Goal: Task Accomplishment & Management: Manage account settings

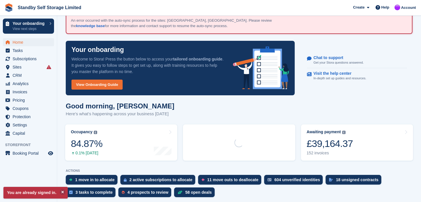
scroll to position [29, 0]
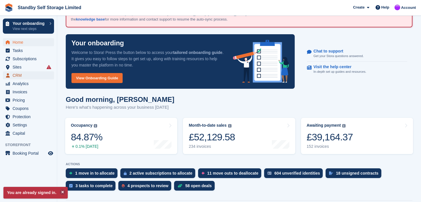
click at [16, 74] on span "CRM" at bounding box center [30, 75] width 34 height 8
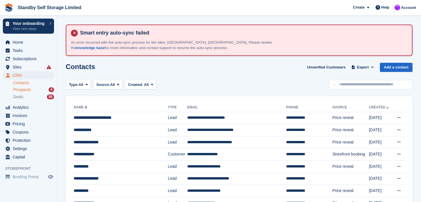
click at [20, 91] on span "Prospects" at bounding box center [22, 89] width 18 height 5
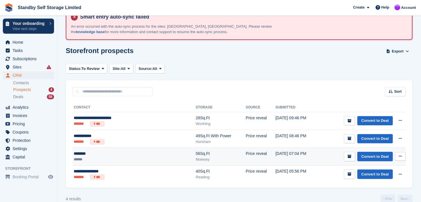
scroll to position [25, 0]
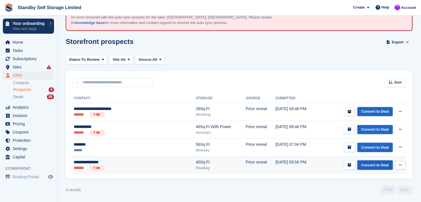
click at [364, 165] on link "Convert to Deal" at bounding box center [374, 164] width 35 height 9
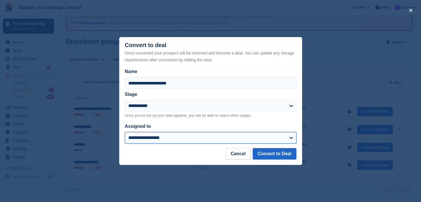
click at [136, 137] on select "**********" at bounding box center [210, 137] width 171 height 11
select select "****"
click at [125, 133] on select "**********" at bounding box center [210, 137] width 171 height 11
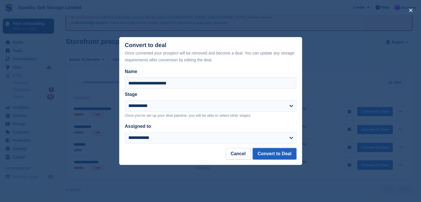
click at [268, 154] on button "Convert to Deal" at bounding box center [273, 153] width 43 height 11
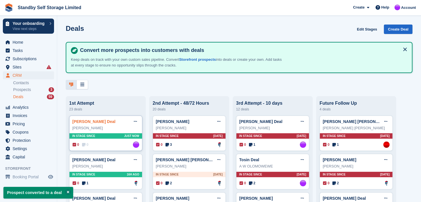
click at [76, 122] on link "Marcin Grabarczyk Deal" at bounding box center [93, 121] width 43 height 5
click at [89, 122] on link "Marcin Grabarczyk Deal" at bounding box center [93, 121] width 43 height 5
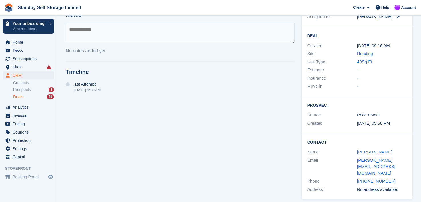
scroll to position [123, 0]
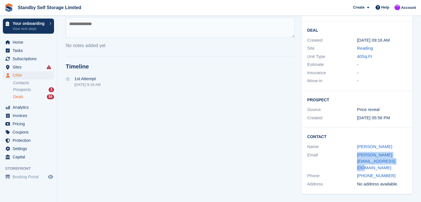
drag, startPoint x: 362, startPoint y: 167, endPoint x: 347, endPoint y: 160, distance: 16.9
click at [347, 160] on div "Email marcin-grabarczyk@hotmail.co.uk" at bounding box center [356, 161] width 99 height 21
copy div "marcin-grabarczyk@hotmail.co.uk"
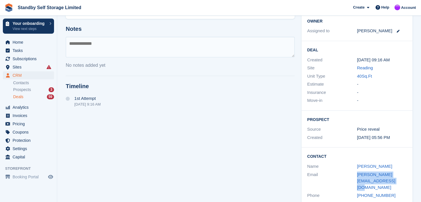
scroll to position [66, 0]
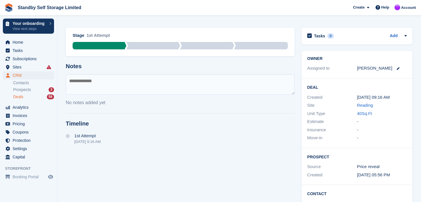
click at [74, 83] on textarea at bounding box center [180, 84] width 229 height 21
type textarea "**********"
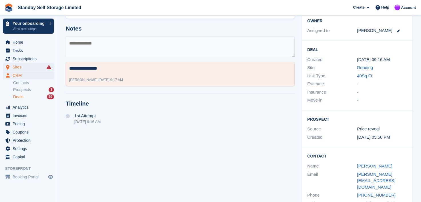
scroll to position [94, 0]
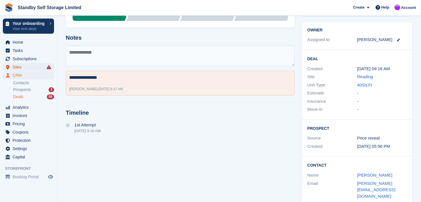
drag, startPoint x: 16, startPoint y: 67, endPoint x: 53, endPoint y: 76, distance: 38.2
click at [16, 67] on span "Sites" at bounding box center [30, 67] width 34 height 8
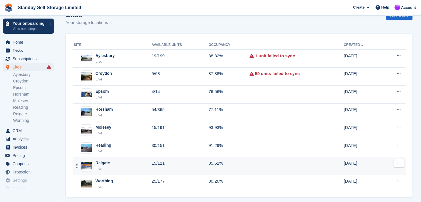
scroll to position [57, 0]
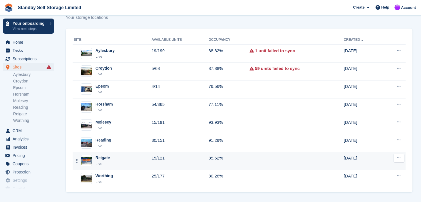
click at [101, 156] on div "Reigate" at bounding box center [102, 158] width 15 height 6
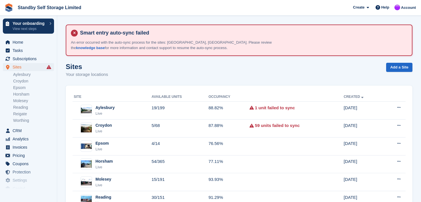
scroll to position [57, 0]
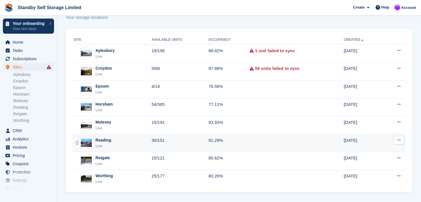
click at [103, 139] on div "Reading" at bounding box center [103, 140] width 16 height 6
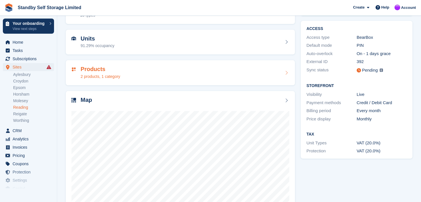
scroll to position [67, 0]
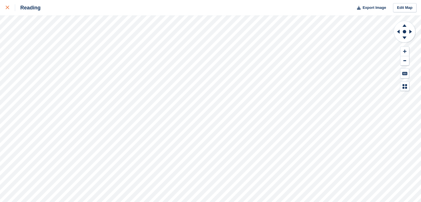
click at [7, 8] on icon at bounding box center [7, 7] width 3 height 3
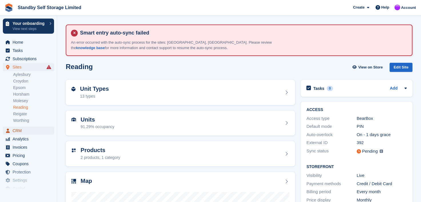
click at [17, 130] on span "CRM" at bounding box center [30, 131] width 34 height 8
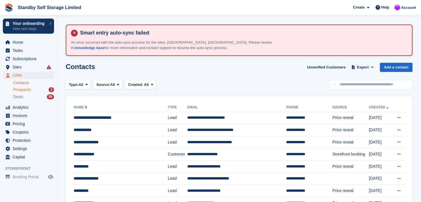
click at [27, 89] on span "Prospects" at bounding box center [22, 89] width 18 height 5
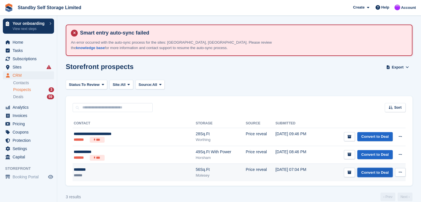
click at [372, 172] on link "Convert to Deal" at bounding box center [374, 172] width 35 height 9
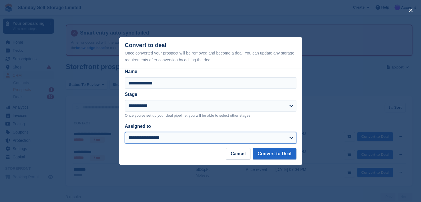
click at [142, 140] on select "**********" at bounding box center [210, 137] width 171 height 11
select select "****"
click at [125, 133] on select "**********" at bounding box center [210, 137] width 171 height 11
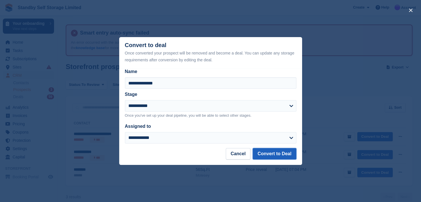
click at [278, 152] on button "Convert to Deal" at bounding box center [273, 153] width 43 height 11
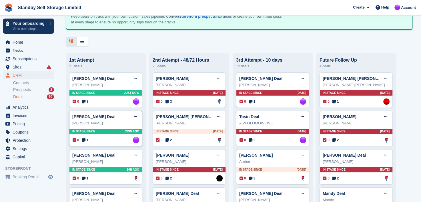
scroll to position [57, 0]
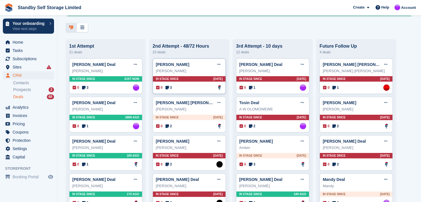
drag, startPoint x: 79, startPoint y: 65, endPoint x: 188, endPoint y: 71, distance: 110.1
click at [79, 65] on link "[PERSON_NAME] Deal" at bounding box center [93, 64] width 43 height 5
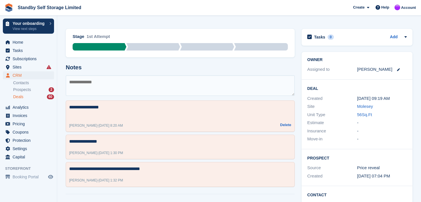
scroll to position [86, 0]
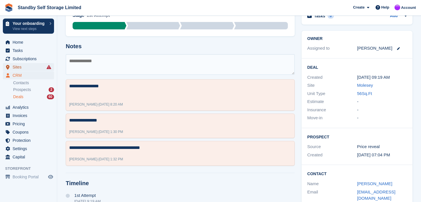
click at [18, 67] on span "Sites" at bounding box center [30, 67] width 34 height 8
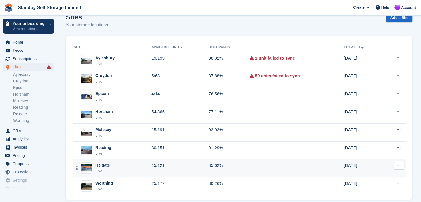
scroll to position [57, 0]
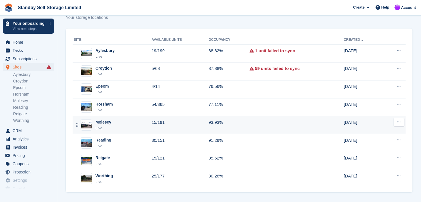
click at [101, 123] on div "Molesey" at bounding box center [103, 122] width 16 height 6
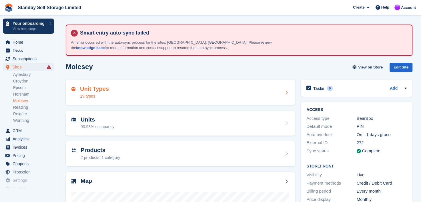
click at [118, 89] on div "Unit Types 19 types" at bounding box center [180, 93] width 218 height 14
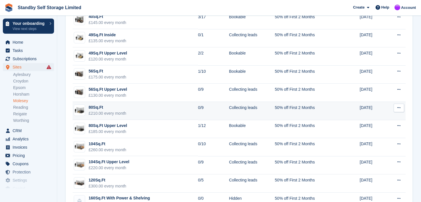
scroll to position [200, 0]
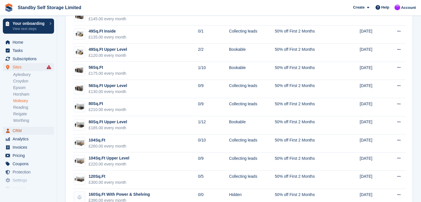
click at [14, 130] on span "CRM" at bounding box center [30, 131] width 34 height 8
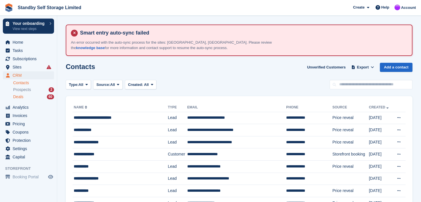
click at [15, 97] on span "Deals" at bounding box center [18, 96] width 10 height 5
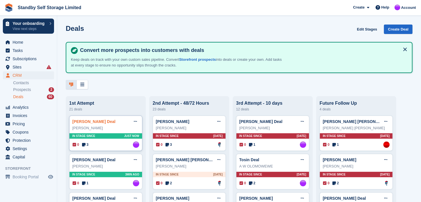
click at [78, 123] on link "Amarilis Deal" at bounding box center [93, 121] width 43 height 5
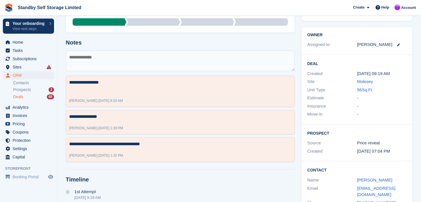
scroll to position [110, 0]
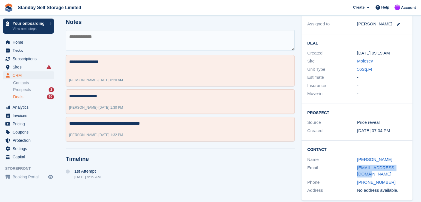
drag, startPoint x: 348, startPoint y: 168, endPoint x: 415, endPoint y: 171, distance: 66.3
click at [415, 171] on div "Owner Assigned to Sue Ford Deal Created 05 Oct, 09:19 AM Site Molesey Unit Type…" at bounding box center [357, 103] width 118 height 201
copy div "amarilisc67@gmail.com"
click at [19, 67] on span "Sites" at bounding box center [30, 67] width 34 height 8
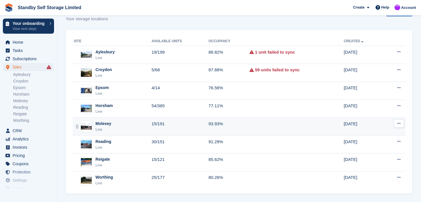
scroll to position [57, 0]
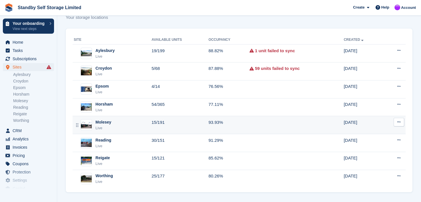
click at [105, 121] on div "Molesey" at bounding box center [103, 122] width 16 height 6
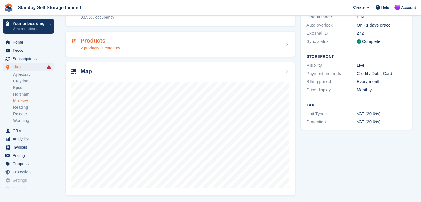
scroll to position [53, 0]
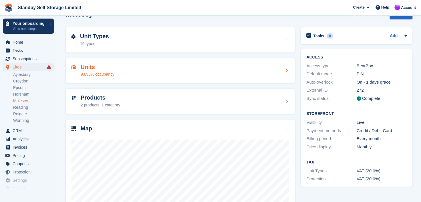
click at [116, 69] on div "Units 93.93% occupancy" at bounding box center [180, 71] width 218 height 14
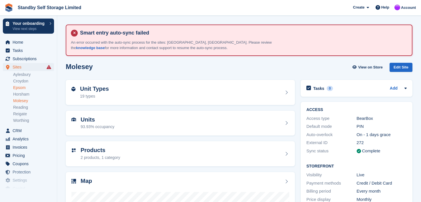
scroll to position [53, 0]
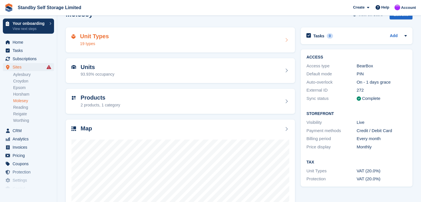
click at [119, 42] on div "Unit Types 19 types" at bounding box center [180, 40] width 218 height 14
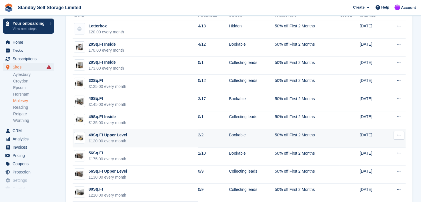
scroll to position [143, 0]
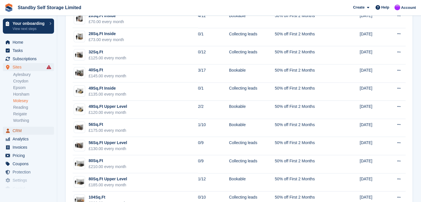
click at [18, 131] on span "CRM" at bounding box center [30, 131] width 34 height 8
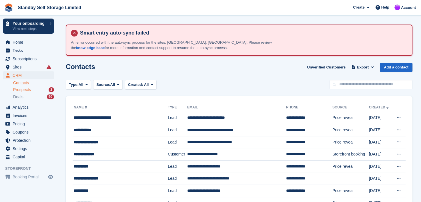
drag, startPoint x: 21, startPoint y: 90, endPoint x: 31, endPoint y: 93, distance: 10.6
click at [21, 90] on span "Prospects" at bounding box center [22, 89] width 18 height 5
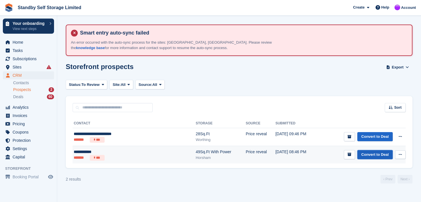
click at [367, 153] on link "Convert to Deal" at bounding box center [374, 154] width 35 height 9
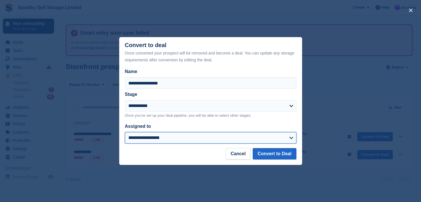
drag, startPoint x: 136, startPoint y: 137, endPoint x: 135, endPoint y: 133, distance: 3.9
click at [136, 137] on select "**********" at bounding box center [210, 137] width 171 height 11
select select "****"
click at [125, 133] on select "**********" at bounding box center [210, 137] width 171 height 11
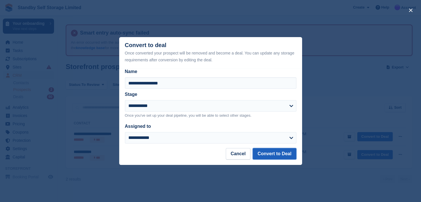
click at [265, 154] on button "Convert to Deal" at bounding box center [273, 153] width 43 height 11
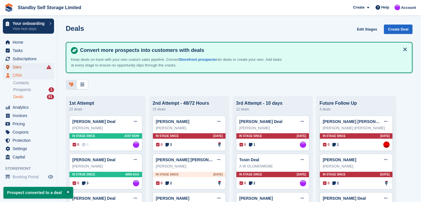
click at [17, 66] on span "Sites" at bounding box center [30, 67] width 34 height 8
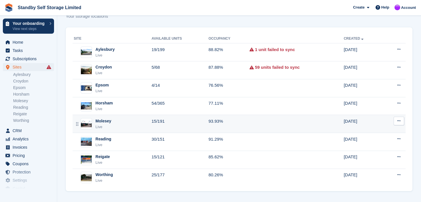
scroll to position [59, 0]
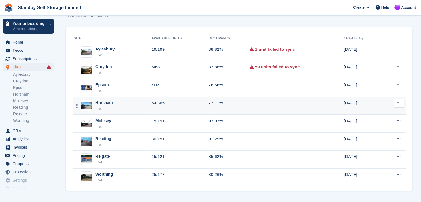
click at [107, 101] on div "Horsham" at bounding box center [103, 103] width 17 height 6
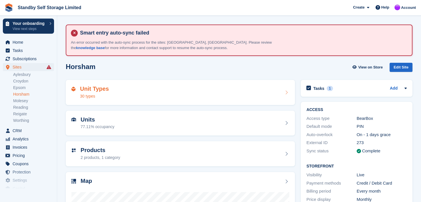
click at [126, 86] on div "Unit Types 30 types" at bounding box center [180, 93] width 218 height 14
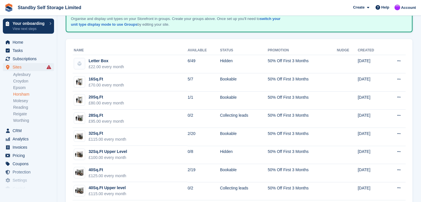
scroll to position [29, 0]
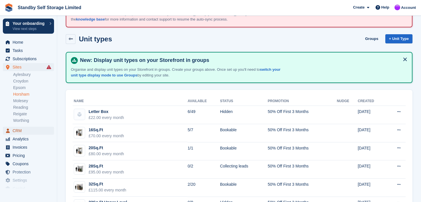
drag, startPoint x: 17, startPoint y: 131, endPoint x: 14, endPoint y: 128, distance: 4.8
click at [17, 131] on span "CRM" at bounding box center [30, 131] width 34 height 8
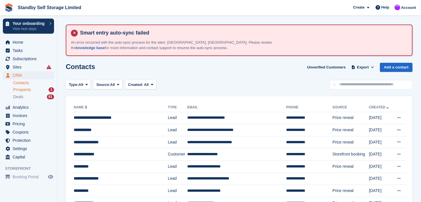
click at [18, 90] on span "Prospects" at bounding box center [22, 89] width 18 height 5
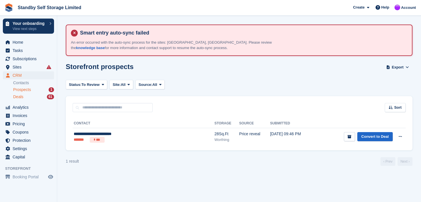
click at [20, 98] on span "Deals" at bounding box center [18, 96] width 10 height 5
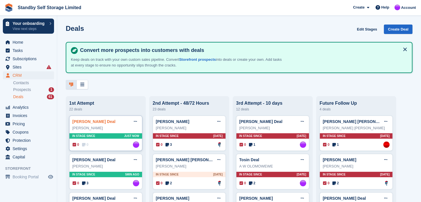
click at [90, 122] on link "[PERSON_NAME] Deal" at bounding box center [93, 121] width 43 height 5
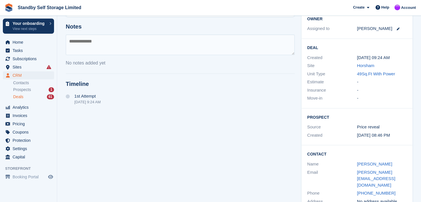
scroll to position [117, 0]
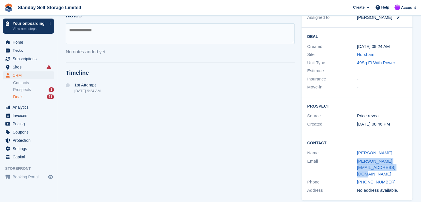
drag, startPoint x: 377, startPoint y: 168, endPoint x: 354, endPoint y: 164, distance: 23.8
click at [354, 164] on div "Email [PERSON_NAME][EMAIL_ADDRESS][DOMAIN_NAME]" at bounding box center [356, 167] width 99 height 21
copy div "[PERSON_NAME][EMAIL_ADDRESS][DOMAIN_NAME]"
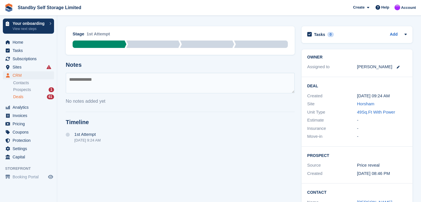
scroll to position [59, 0]
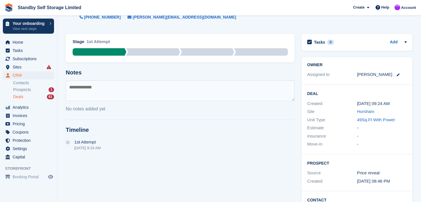
click at [87, 90] on textarea at bounding box center [180, 91] width 229 height 21
type textarea "**********"
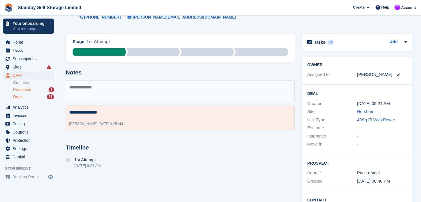
click at [22, 90] on span "Prospects" at bounding box center [22, 89] width 18 height 5
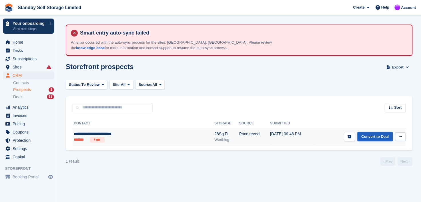
click at [370, 137] on link "Convert to Deal" at bounding box center [374, 136] width 35 height 9
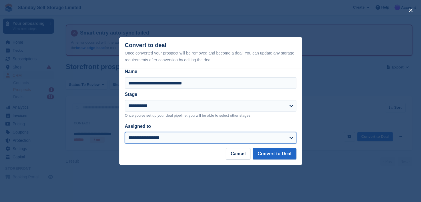
click at [201, 138] on select "**********" at bounding box center [210, 137] width 171 height 11
select select "****"
click at [125, 133] on select "**********" at bounding box center [210, 137] width 171 height 11
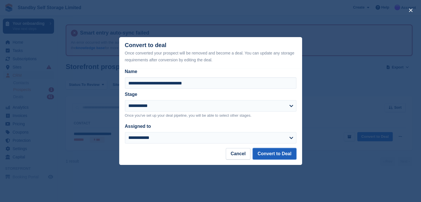
click at [265, 152] on button "Convert to Deal" at bounding box center [273, 153] width 43 height 11
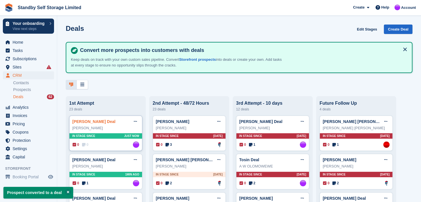
click at [82, 122] on link "[PERSON_NAME] Deal" at bounding box center [93, 121] width 43 height 5
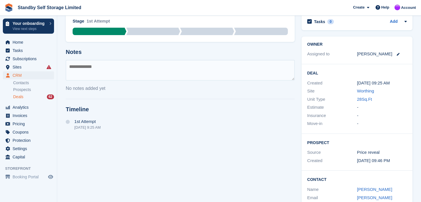
scroll to position [86, 0]
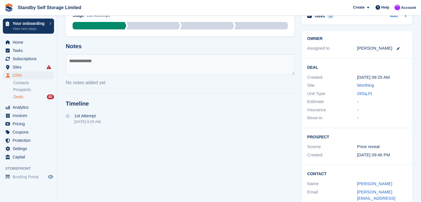
click at [87, 59] on textarea at bounding box center [180, 64] width 229 height 21
type textarea "**********"
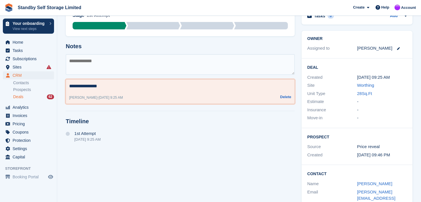
click at [93, 86] on textarea "**********" at bounding box center [180, 86] width 222 height 7
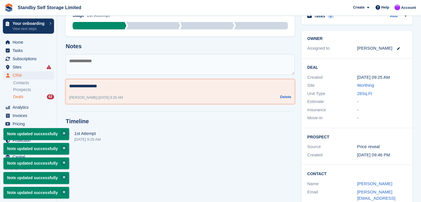
click at [113, 87] on textarea "**********" at bounding box center [180, 86] width 222 height 7
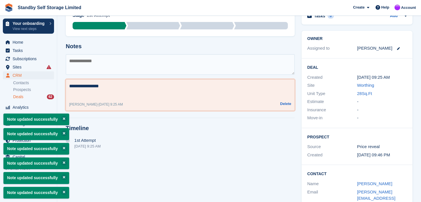
type textarea "**********"
click at [17, 97] on span "Deals" at bounding box center [18, 96] width 10 height 5
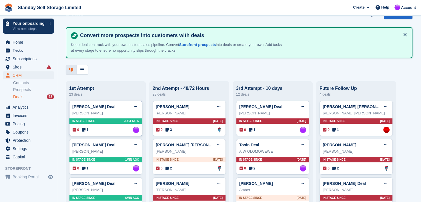
scroll to position [29, 0]
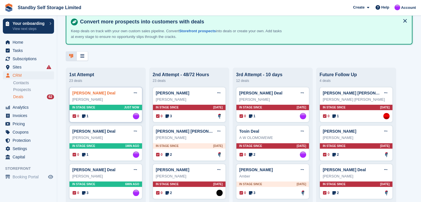
click at [86, 94] on link "[PERSON_NAME] Deal" at bounding box center [93, 93] width 43 height 5
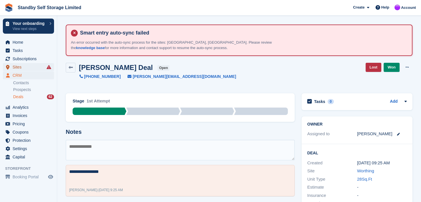
click at [17, 66] on span "Sites" at bounding box center [30, 67] width 34 height 8
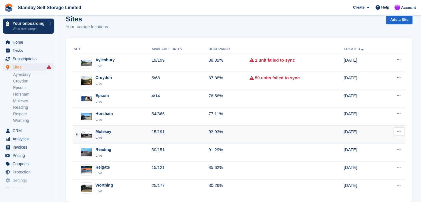
scroll to position [59, 0]
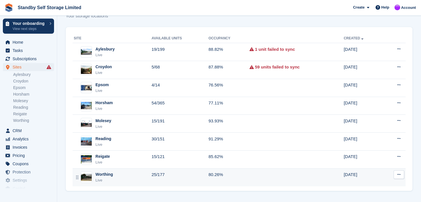
click at [99, 173] on div "Worthing" at bounding box center [103, 175] width 17 height 6
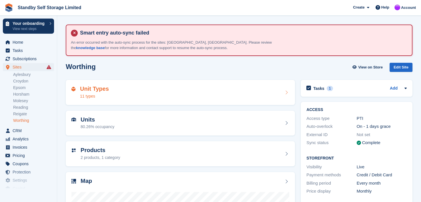
click at [121, 94] on div "Unit Types 11 types" at bounding box center [180, 93] width 218 height 14
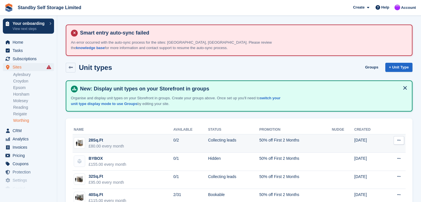
click at [139, 140] on td "28Sq.Ft £80.00 every month" at bounding box center [123, 144] width 101 height 18
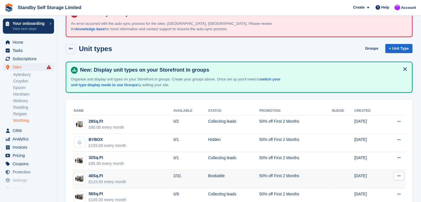
scroll to position [29, 0]
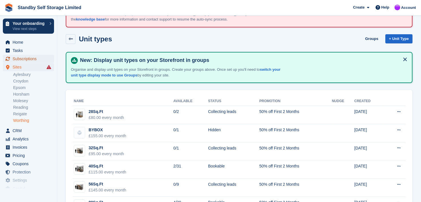
click at [16, 59] on span "Subscriptions" at bounding box center [30, 59] width 34 height 8
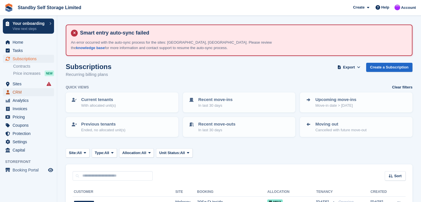
click at [14, 91] on span "CRM" at bounding box center [30, 92] width 34 height 8
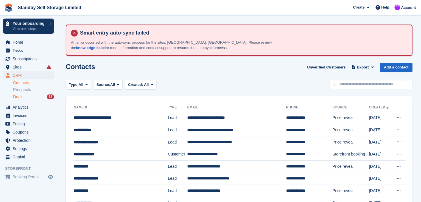
click at [18, 96] on span "Deals" at bounding box center [18, 96] width 10 height 5
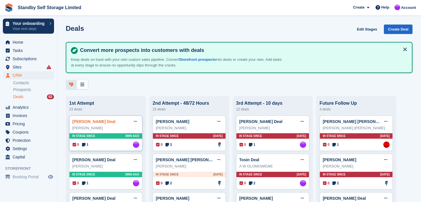
click at [93, 122] on link "[PERSON_NAME] Deal" at bounding box center [93, 121] width 43 height 5
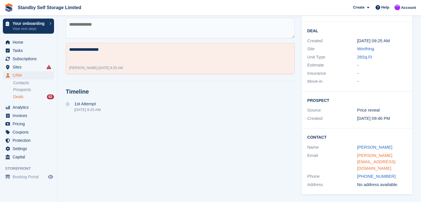
scroll to position [123, 0]
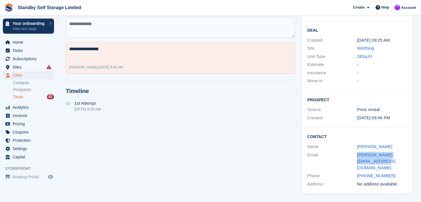
drag, startPoint x: 371, startPoint y: 168, endPoint x: 342, endPoint y: 162, distance: 29.5
click at [342, 162] on div "Email christopher.mwhg@gmail.com" at bounding box center [356, 161] width 99 height 21
copy div "christopher.mwhg@gmail.com"
click at [17, 90] on span "Prospects" at bounding box center [22, 89] width 18 height 5
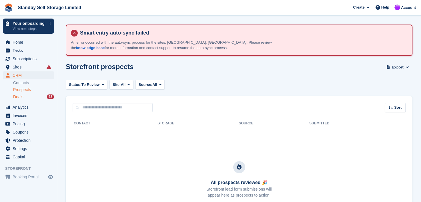
click at [19, 97] on span "Deals" at bounding box center [18, 96] width 10 height 5
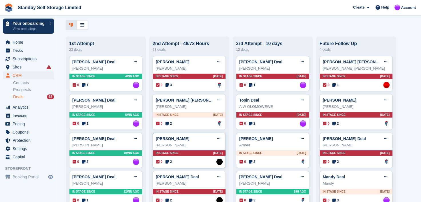
scroll to position [57, 0]
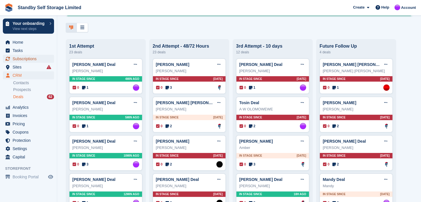
click at [23, 58] on span "Subscriptions" at bounding box center [30, 59] width 34 height 8
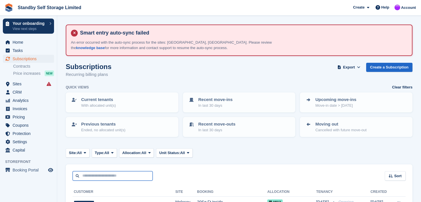
click at [109, 176] on input "text" at bounding box center [113, 175] width 80 height 9
paste input "**********"
type input "**********"
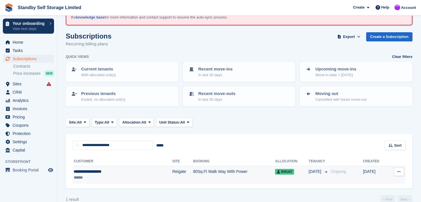
scroll to position [40, 0]
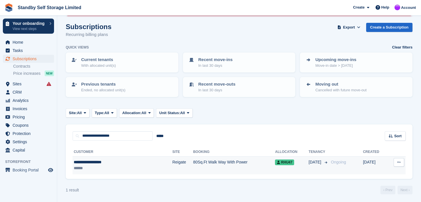
drag, startPoint x: 98, startPoint y: 161, endPoint x: 102, endPoint y: 158, distance: 4.5
click at [98, 161] on div "**********" at bounding box center [106, 162] width 65 height 6
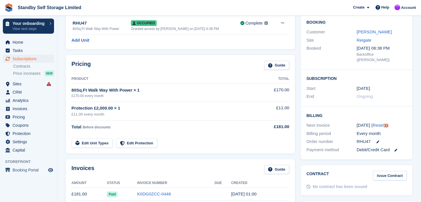
scroll to position [57, 0]
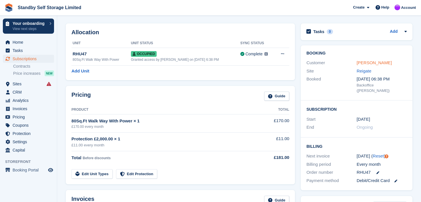
click at [370, 61] on link "[PERSON_NAME]" at bounding box center [373, 62] width 35 height 5
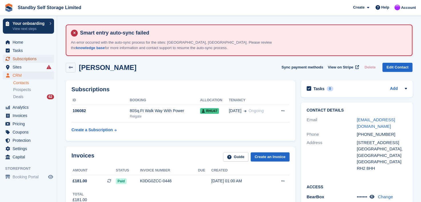
click at [30, 57] on span "Subscriptions" at bounding box center [30, 59] width 34 height 8
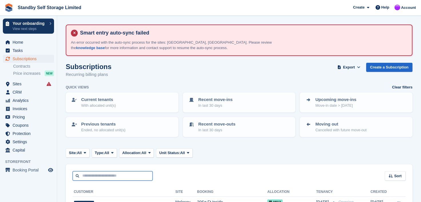
click at [102, 173] on input "text" at bounding box center [113, 175] width 80 height 9
paste input "**********"
type input "**********"
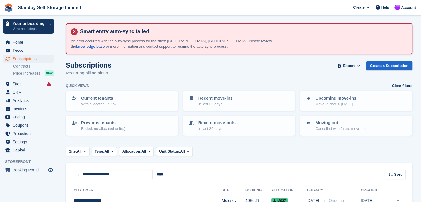
scroll to position [40, 0]
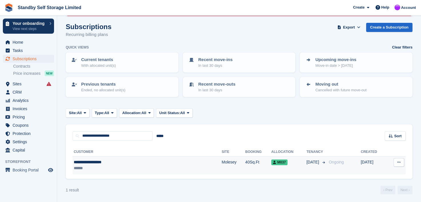
click at [97, 162] on div "**********" at bounding box center [120, 162] width 93 height 6
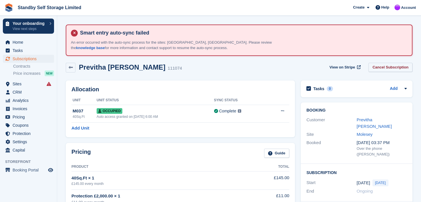
click at [383, 67] on link "Cancel Subscription" at bounding box center [390, 67] width 44 height 9
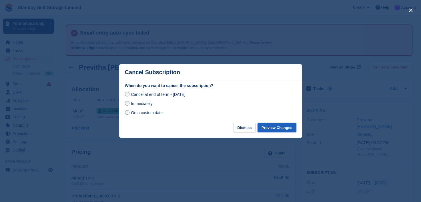
click at [289, 126] on button "Preview Changes" at bounding box center [276, 127] width 39 height 9
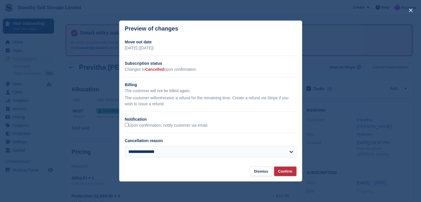
click at [282, 172] on button "Confirm" at bounding box center [285, 171] width 22 height 9
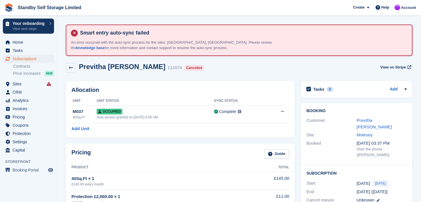
drag, startPoint x: 368, startPoint y: 120, endPoint x: 353, endPoint y: 122, distance: 15.1
click at [368, 120] on link "Previtha Kunjuraman" at bounding box center [373, 123] width 35 height 11
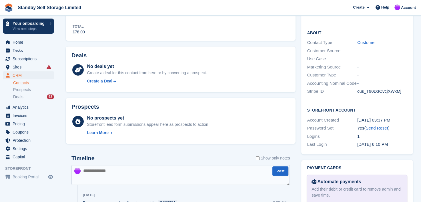
scroll to position [228, 0]
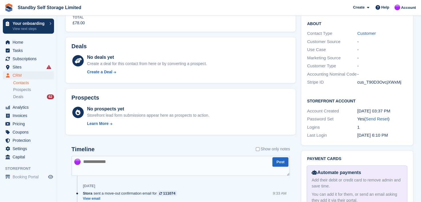
click at [137, 164] on textarea at bounding box center [180, 166] width 218 height 20
paste textarea "**********"
type textarea "**********"
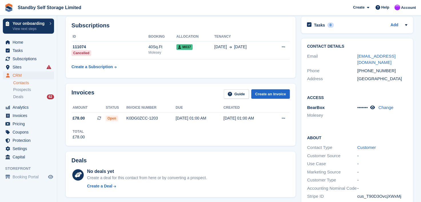
scroll to position [114, 0]
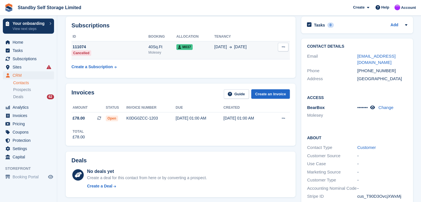
click at [272, 48] on td "Cancel subscription This subscription has already been cancelled." at bounding box center [279, 50] width 21 height 18
click at [284, 47] on button at bounding box center [283, 47] width 11 height 9
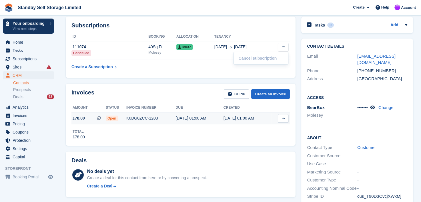
click at [146, 118] on div "K0DG0ZCC-1203" at bounding box center [150, 118] width 49 height 6
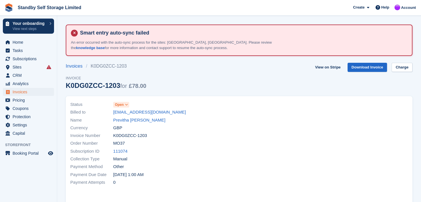
click at [116, 105] on span "Open" at bounding box center [119, 104] width 9 height 5
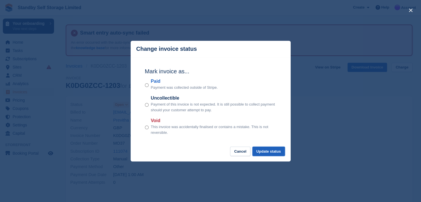
click at [268, 151] on button "Update status" at bounding box center [268, 151] width 33 height 9
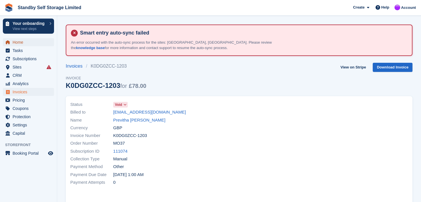
click at [17, 43] on span "Home" at bounding box center [30, 42] width 34 height 8
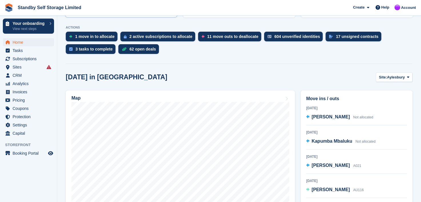
scroll to position [86, 0]
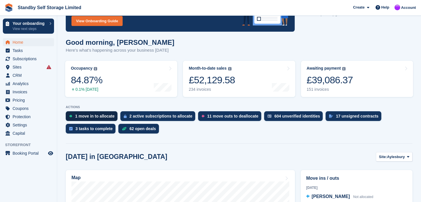
click at [85, 116] on div "1 move in to allocate" at bounding box center [94, 116] width 39 height 5
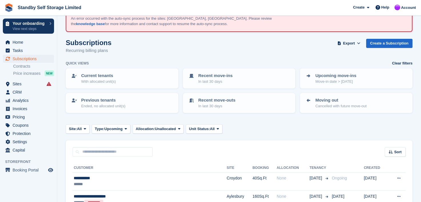
scroll to position [57, 0]
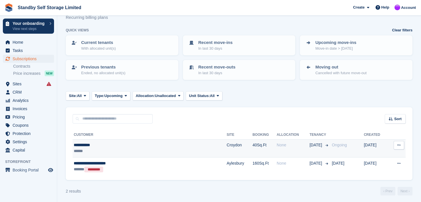
click at [79, 145] on div "**********" at bounding box center [125, 145] width 103 height 6
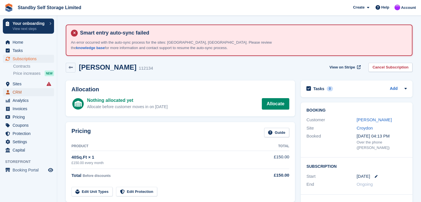
click at [17, 92] on span "CRM" at bounding box center [30, 92] width 34 height 8
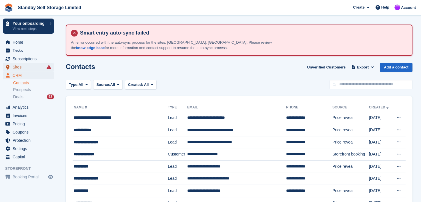
click at [17, 67] on span "Sites" at bounding box center [30, 67] width 34 height 8
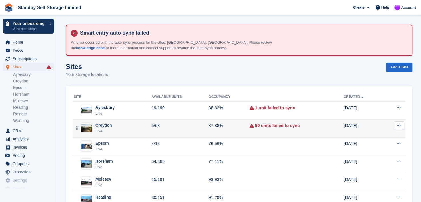
scroll to position [57, 0]
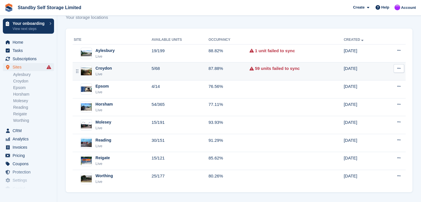
click at [105, 67] on div "Croydon" at bounding box center [103, 68] width 17 height 6
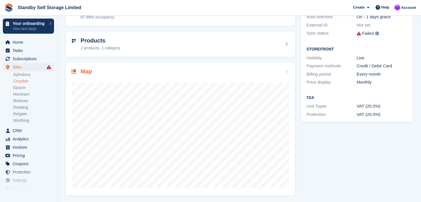
scroll to position [53, 0]
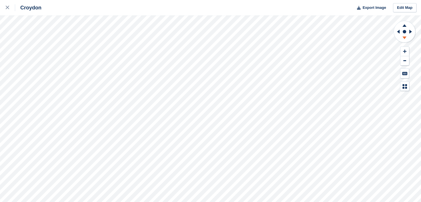
click at [404, 37] on icon at bounding box center [404, 38] width 4 height 3
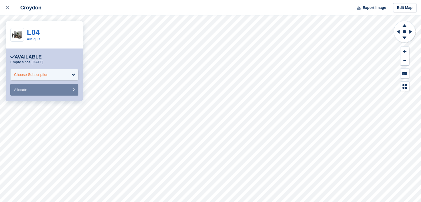
drag, startPoint x: 24, startPoint y: 77, endPoint x: 27, endPoint y: 78, distance: 3.3
click at [24, 77] on div "Choose Subscription" at bounding box center [31, 75] width 34 height 6
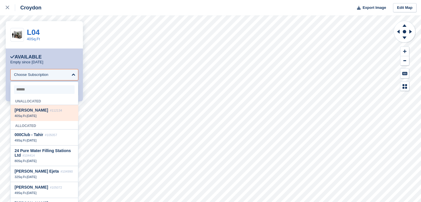
click at [18, 113] on span "[PERSON_NAME]" at bounding box center [31, 110] width 33 height 5
select select "******"
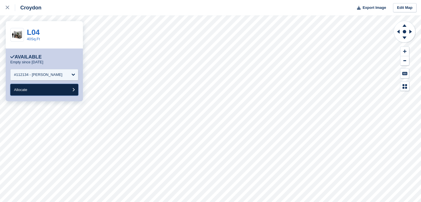
click at [22, 90] on span "Allocate" at bounding box center [20, 90] width 13 height 4
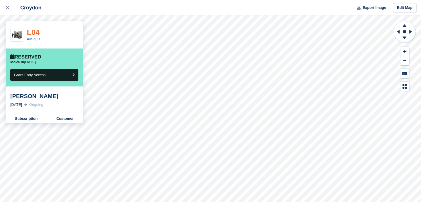
click at [34, 32] on link "L04" at bounding box center [33, 32] width 13 height 9
drag, startPoint x: 8, startPoint y: 7, endPoint x: 13, endPoint y: 11, distance: 6.3
click at [8, 7] on icon at bounding box center [7, 7] width 3 height 3
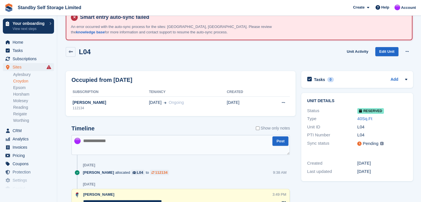
scroll to position [29, 0]
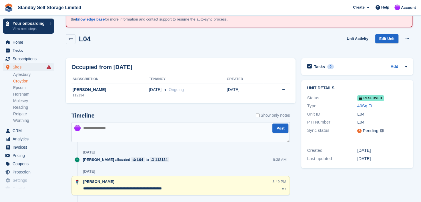
drag, startPoint x: 184, startPoint y: 187, endPoint x: 79, endPoint y: 185, distance: 104.5
click at [79, 185] on div "**********" at bounding box center [180, 185] width 218 height 19
click at [283, 188] on icon at bounding box center [283, 189] width 4 height 5
drag, startPoint x: 249, startPoint y: 199, endPoint x: 235, endPoint y: 17, distance: 182.2
click at [249, 199] on p "Delete note" at bounding box center [260, 199] width 50 height 7
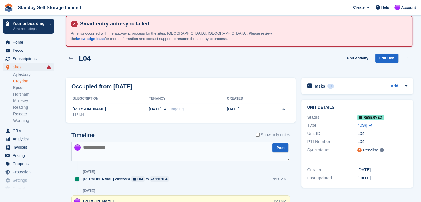
scroll to position [0, 0]
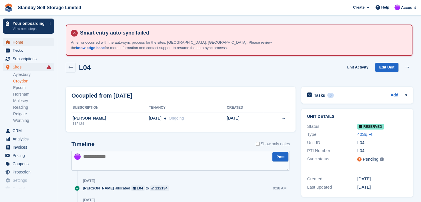
click at [17, 41] on span "Home" at bounding box center [30, 42] width 34 height 8
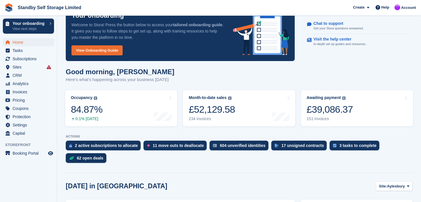
scroll to position [57, 0]
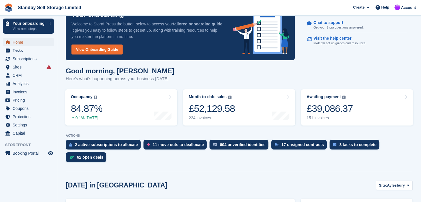
click at [16, 43] on span "Home" at bounding box center [30, 42] width 34 height 8
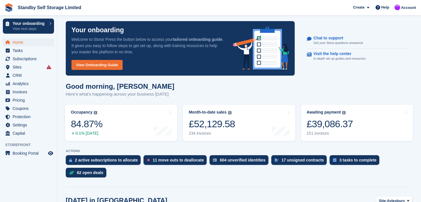
scroll to position [42, 0]
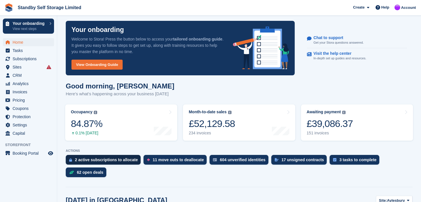
click at [106, 158] on div "2 active subscriptions to allocate" at bounding box center [106, 160] width 63 height 5
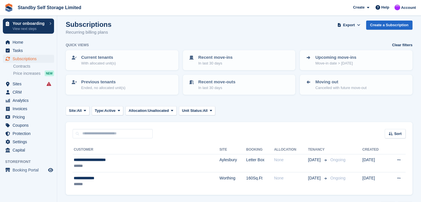
scroll to position [57, 0]
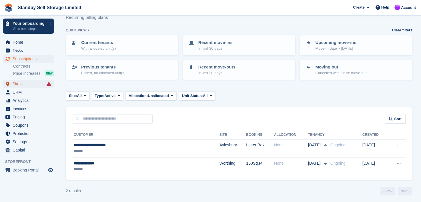
click at [15, 84] on span "Sites" at bounding box center [30, 84] width 34 height 8
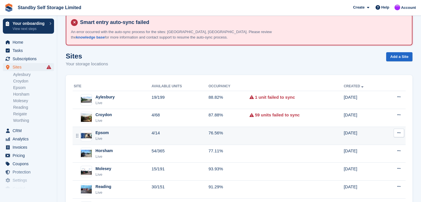
scroll to position [29, 0]
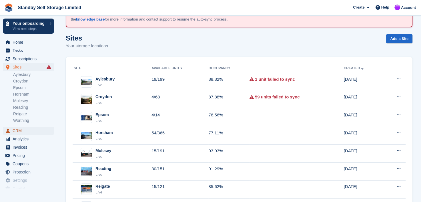
click at [15, 131] on span "CRM" at bounding box center [30, 131] width 34 height 8
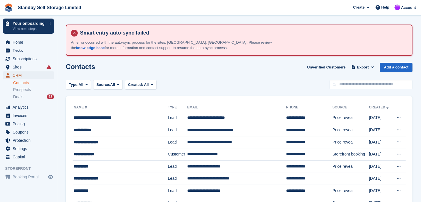
click at [16, 76] on span "CRM" at bounding box center [30, 75] width 34 height 8
click at [17, 65] on span "Sites" at bounding box center [30, 67] width 34 height 8
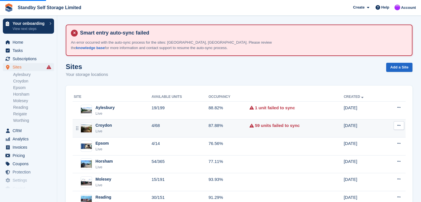
click at [105, 123] on div "Croydon" at bounding box center [103, 126] width 17 height 6
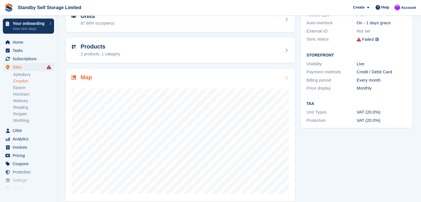
scroll to position [110, 0]
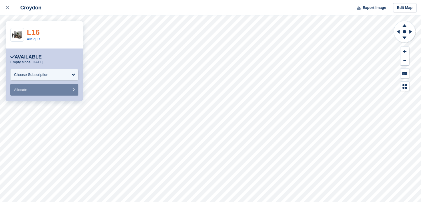
click at [33, 32] on link "L16" at bounding box center [33, 32] width 13 height 9
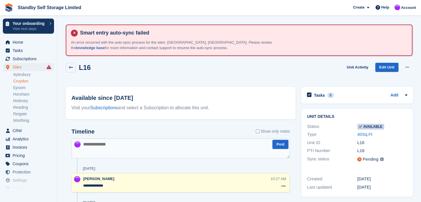
click at [93, 140] on textarea at bounding box center [180, 148] width 218 height 20
paste textarea "**********"
type textarea "**********"
click at [20, 43] on span "Home" at bounding box center [30, 42] width 34 height 8
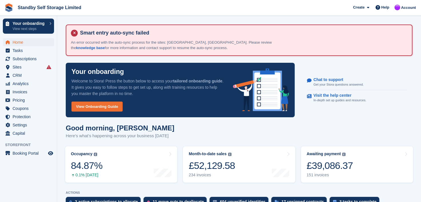
scroll to position [57, 0]
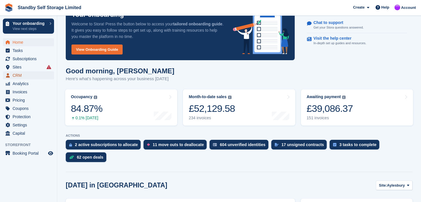
click at [18, 75] on span "CRM" at bounding box center [30, 75] width 34 height 8
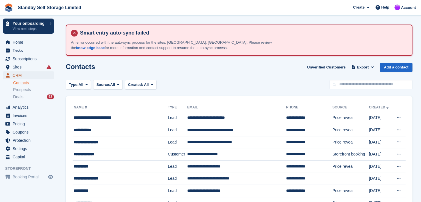
click at [17, 75] on span "CRM" at bounding box center [30, 75] width 34 height 8
click at [16, 67] on span "Sites" at bounding box center [30, 67] width 34 height 8
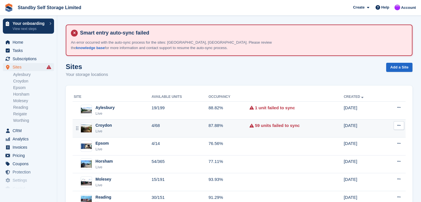
click at [100, 126] on div "Croydon" at bounding box center [103, 126] width 17 height 6
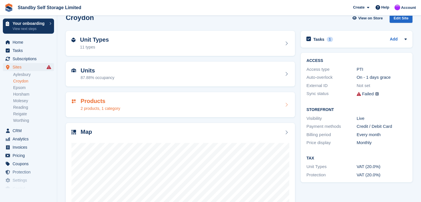
scroll to position [57, 0]
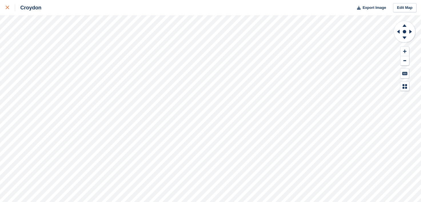
click at [9, 7] on icon at bounding box center [7, 7] width 3 height 3
